Goal: Information Seeking & Learning: Learn about a topic

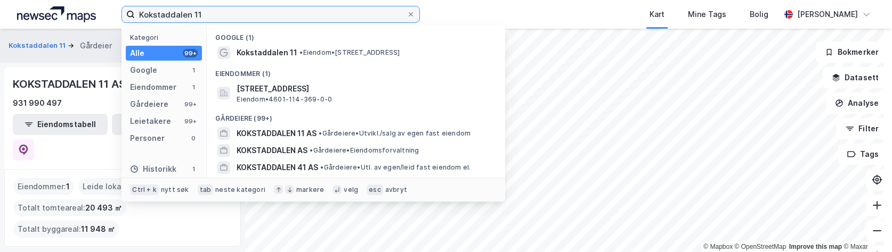
drag, startPoint x: 0, startPoint y: 0, endPoint x: 115, endPoint y: 12, distance: 115.2
click at [115, 12] on div "Kokstaddalen 11 Kategori Alle 99+ Google 1 Eiendommer 1 Gårdeiere 99+ Leietaker…" at bounding box center [446, 14] width 892 height 29
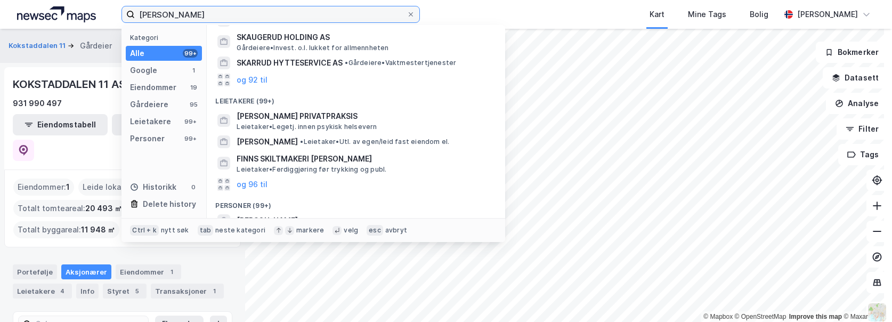
scroll to position [252, 0]
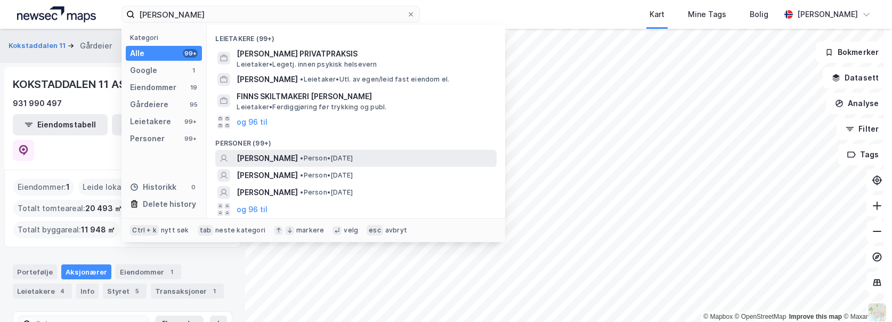
click at [414, 160] on div "[PERSON_NAME] • Person • [DATE]" at bounding box center [365, 158] width 258 height 13
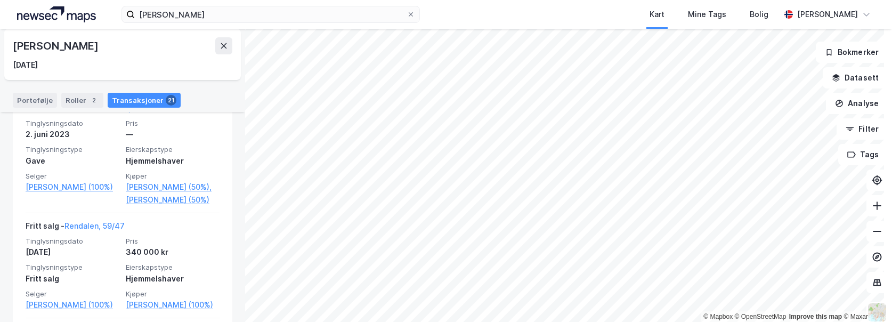
scroll to position [632, 0]
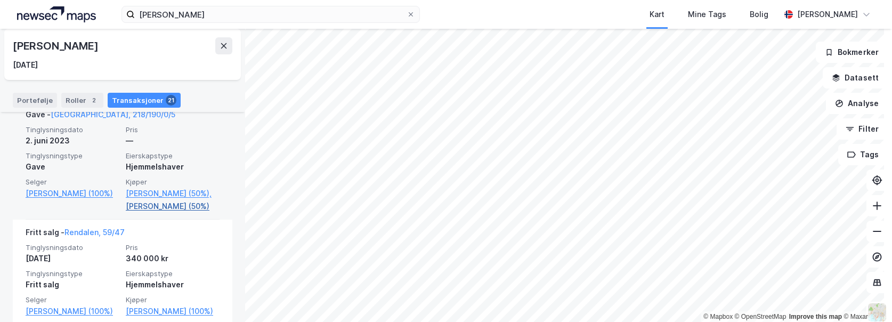
click at [172, 205] on link "[PERSON_NAME] (50%)" at bounding box center [173, 206] width 94 height 13
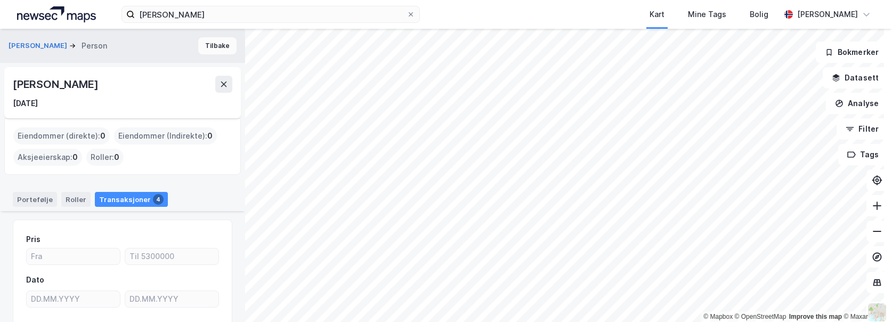
click at [207, 44] on button "Tilbake" at bounding box center [217, 45] width 38 height 17
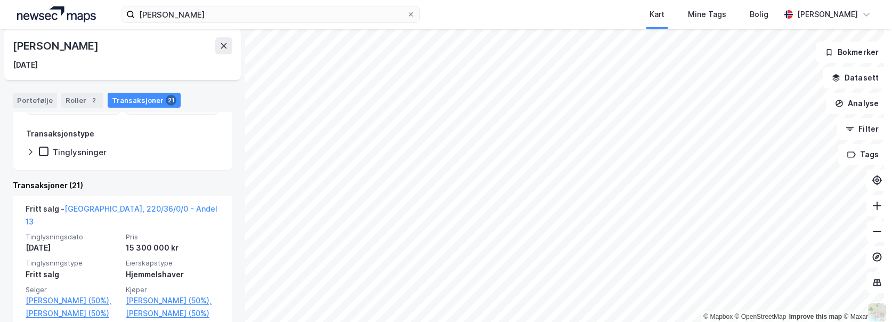
scroll to position [160, 0]
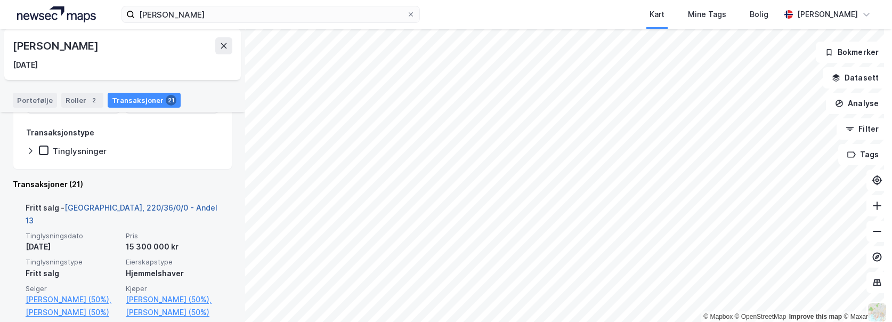
click at [114, 208] on link "[GEOGRAPHIC_DATA], 220/36/0/0 - Andel 13" at bounding box center [122, 214] width 192 height 22
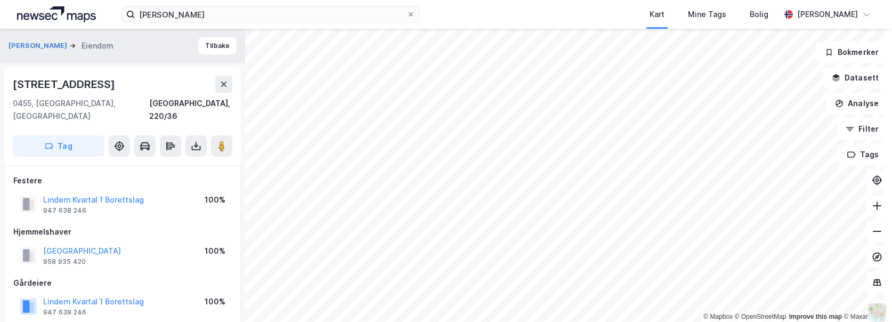
scroll to position [1, 0]
drag, startPoint x: 109, startPoint y: 80, endPoint x: 13, endPoint y: 89, distance: 96.8
click at [13, 89] on div "[STREET_ADDRESS]" at bounding box center [122, 83] width 219 height 17
copy div "[STREET_ADDRESS]"
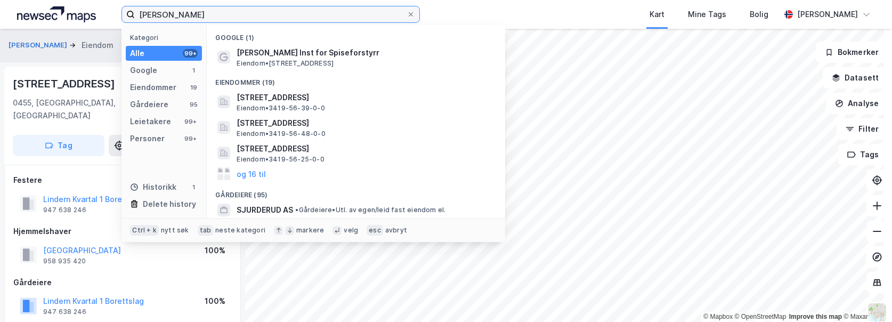
drag, startPoint x: 213, startPoint y: 13, endPoint x: 25, endPoint y: 17, distance: 188.1
click at [25, 17] on div "[PERSON_NAME] Kategori Alle 99+ Google 1 Eiendommer 19 Gårdeiere 95 Leietakere …" at bounding box center [446, 14] width 892 height 29
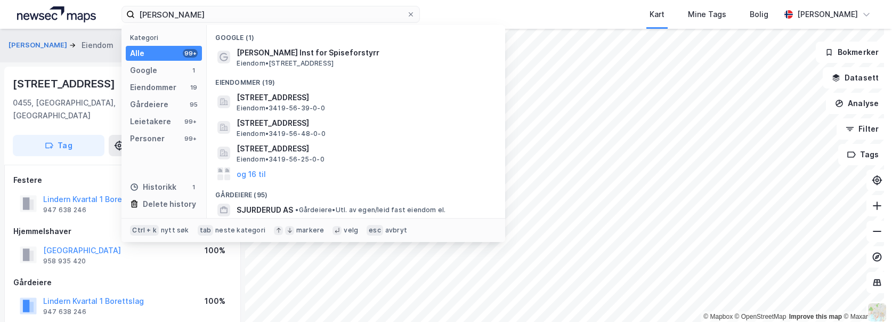
click at [76, 63] on div "SKÅRDERUD FINN Eiendom Tilbake [STREET_ADDRESS], [GEOGRAPHIC_DATA], 220/36 Tag …" at bounding box center [122, 175] width 245 height 293
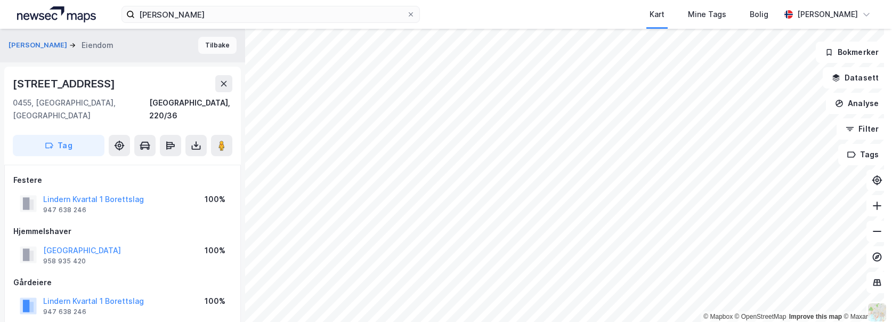
click at [214, 48] on button "Tilbake" at bounding box center [217, 45] width 38 height 17
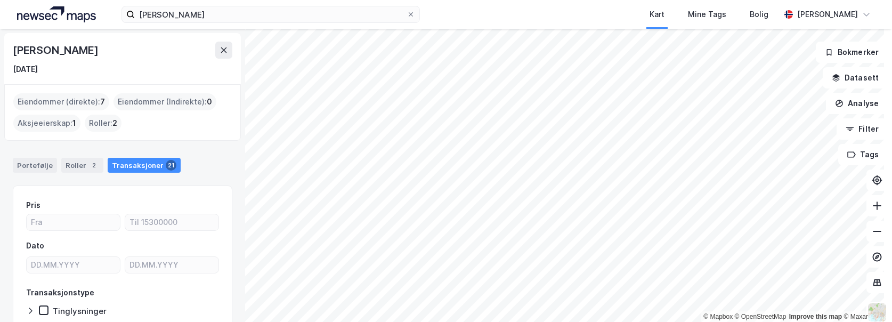
click at [58, 98] on div "Eiendommer (direkte) : 7" at bounding box center [61, 101] width 96 height 17
click at [41, 164] on div "Portefølje" at bounding box center [35, 165] width 44 height 15
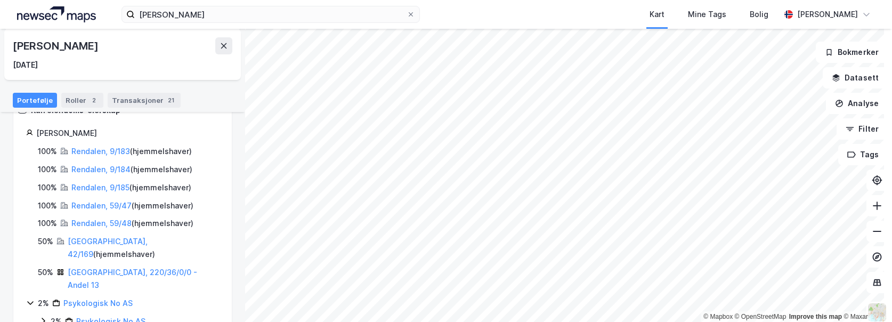
scroll to position [116, 0]
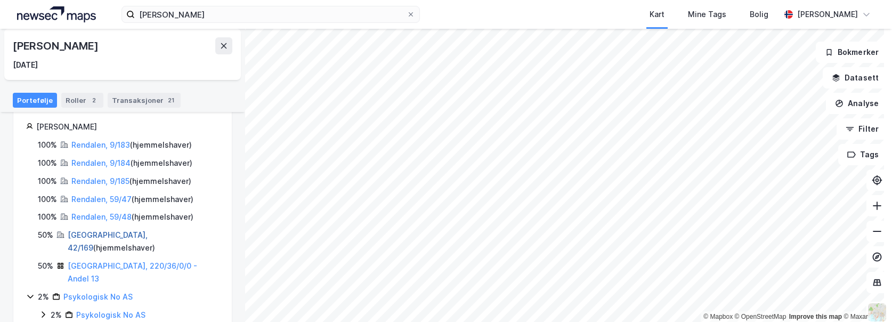
click at [89, 232] on link "[GEOGRAPHIC_DATA], 42/169" at bounding box center [108, 241] width 80 height 22
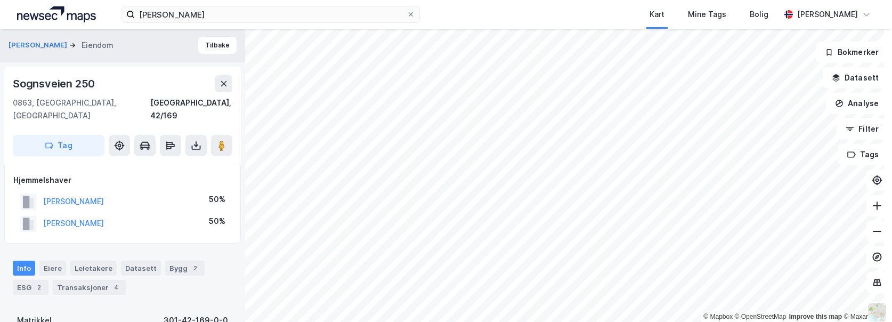
scroll to position [107, 0]
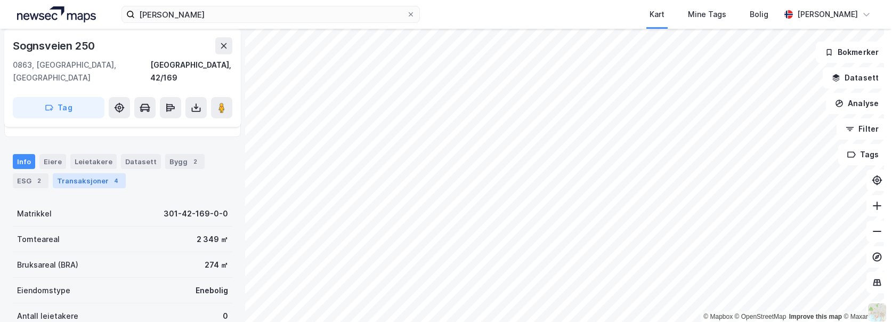
click at [111, 175] on div "4" at bounding box center [116, 180] width 11 height 11
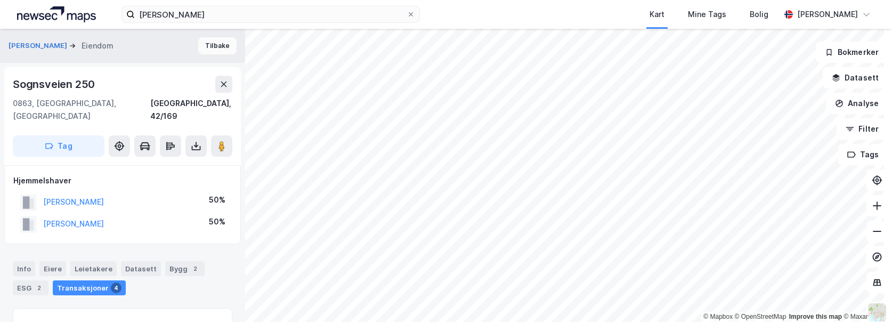
click at [207, 44] on button "Tilbake" at bounding box center [217, 45] width 38 height 17
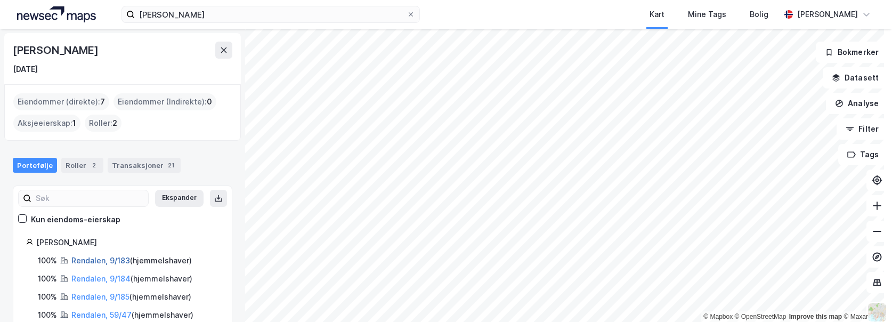
click at [110, 252] on link "Rendalen, 9/183" at bounding box center [100, 260] width 59 height 9
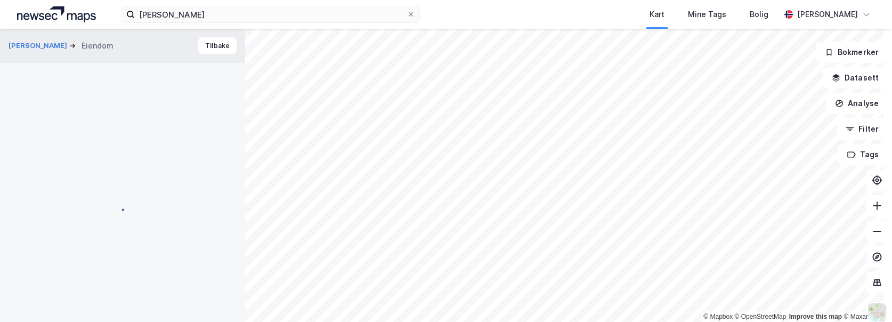
scroll to position [3, 0]
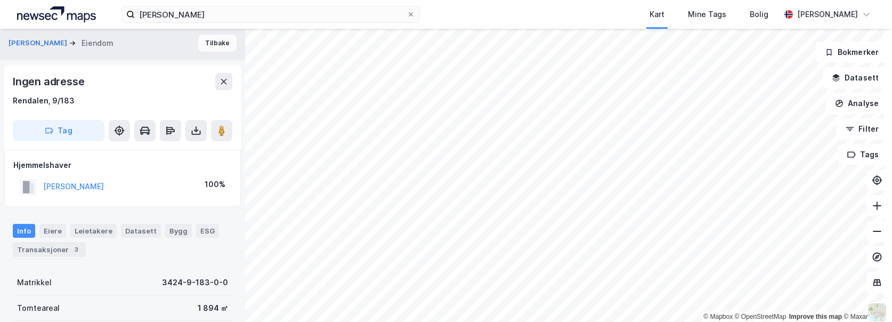
click at [203, 42] on button "Tilbake" at bounding box center [217, 43] width 38 height 17
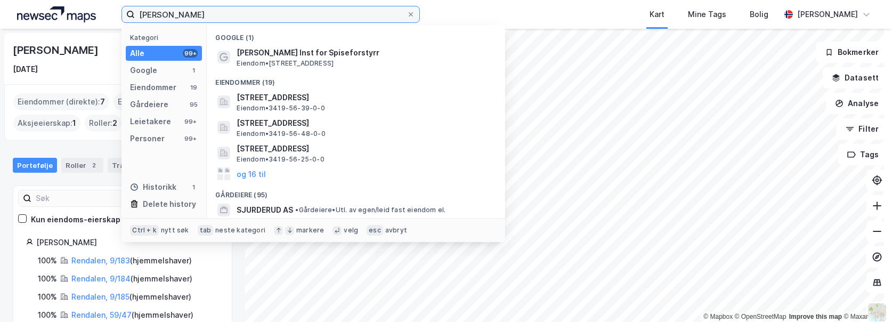
drag, startPoint x: 276, startPoint y: 11, endPoint x: 97, endPoint y: 12, distance: 179.5
click at [97, 12] on div "[PERSON_NAME] Kategori Alle 99+ Google 1 Eiendommer 19 Gårdeiere 95 Leietakere …" at bounding box center [446, 14] width 892 height 29
type input "[PERSON_NAME]"
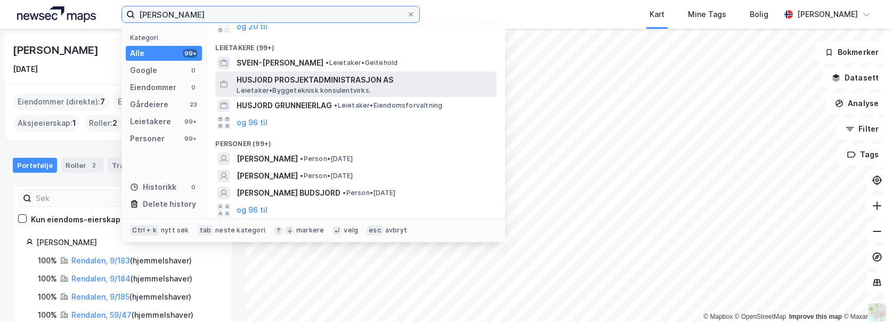
scroll to position [86, 0]
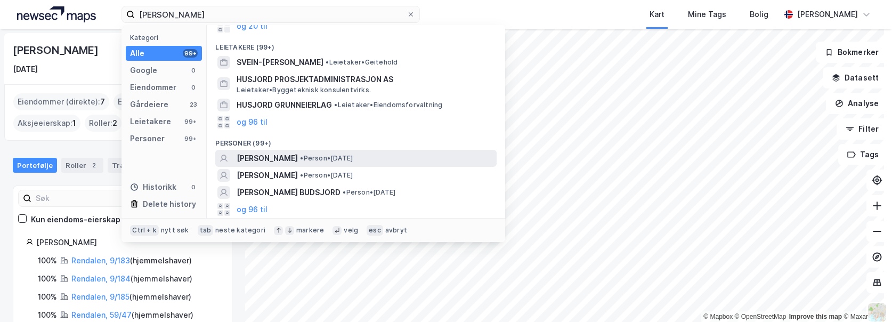
click at [297, 163] on span "[PERSON_NAME]" at bounding box center [266, 158] width 61 height 13
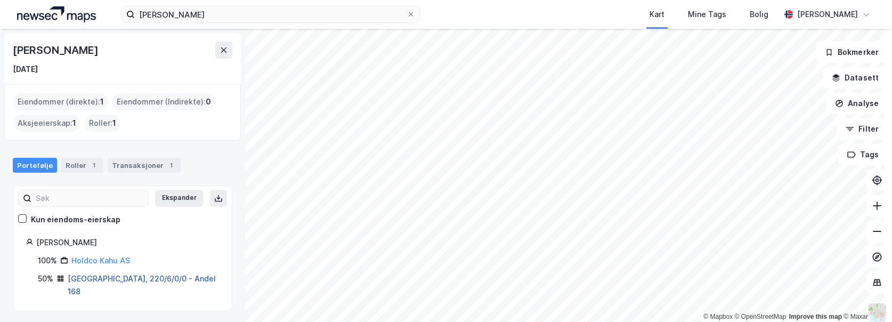
click at [99, 252] on link "[GEOGRAPHIC_DATA], 220/6/0/0 - Andel 168" at bounding box center [142, 285] width 148 height 22
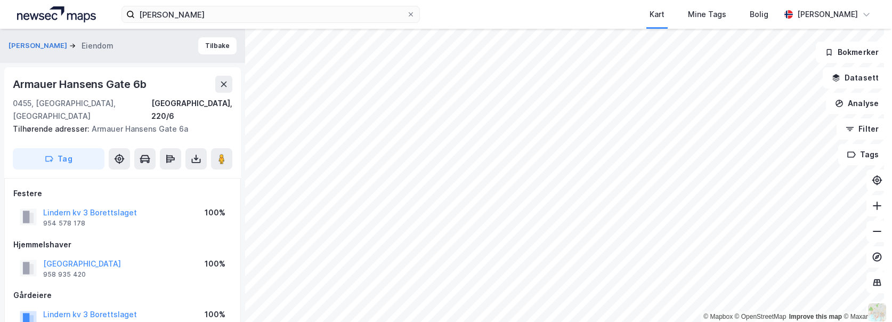
scroll to position [3, 0]
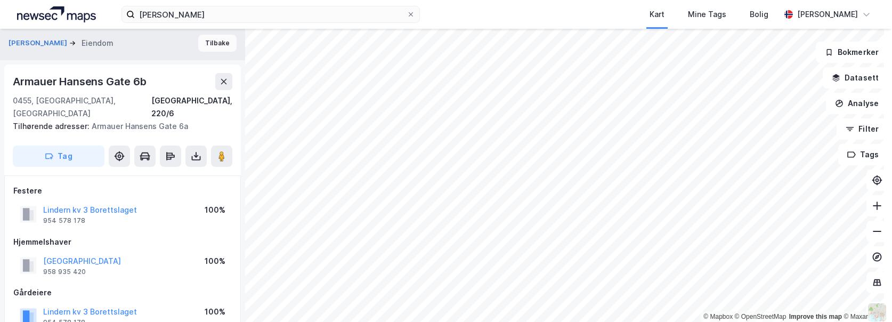
click at [213, 38] on button "Tilbake" at bounding box center [217, 43] width 38 height 17
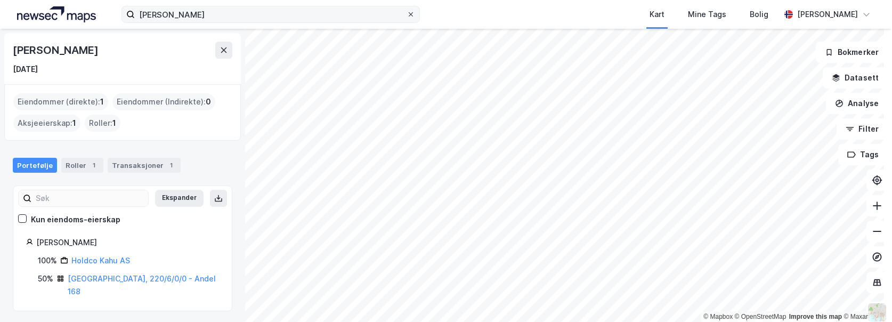
click at [411, 15] on icon at bounding box center [411, 14] width 4 height 4
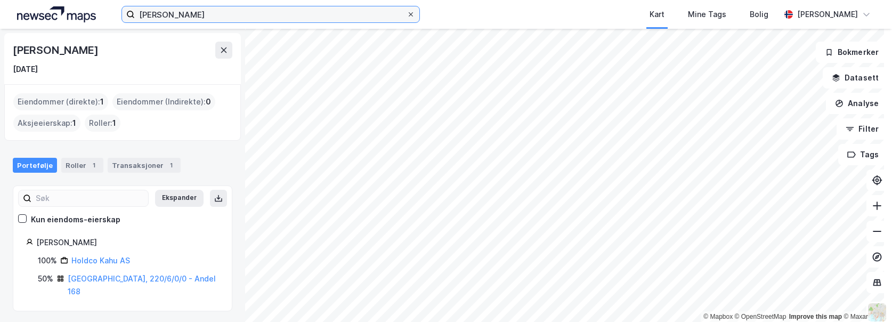
click at [406, 15] on input "[PERSON_NAME]" at bounding box center [271, 14] width 272 height 16
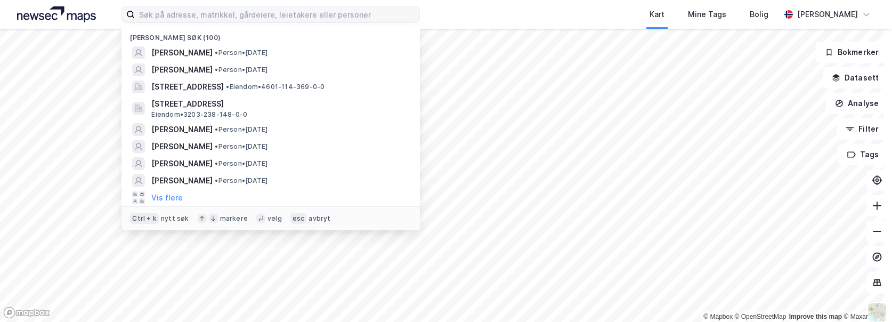
click at [459, 17] on div "Nylige søk (100) [PERSON_NAME] • Person • [DATE] [PERSON_NAME] • Person • [DATE…" at bounding box center [446, 14] width 892 height 29
